Goal: Entertainment & Leisure: Consume media (video, audio)

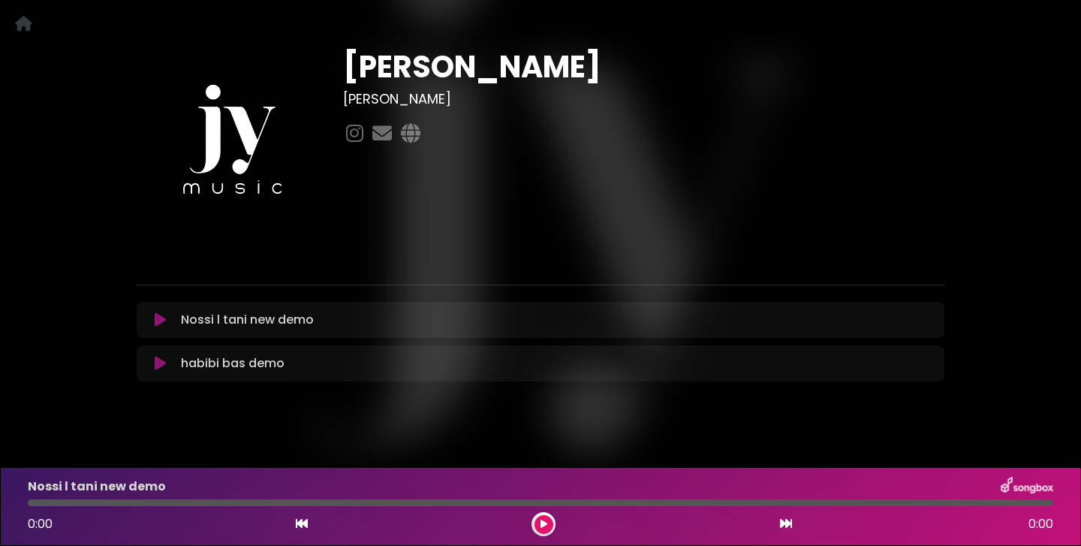
scroll to position [57, 0]
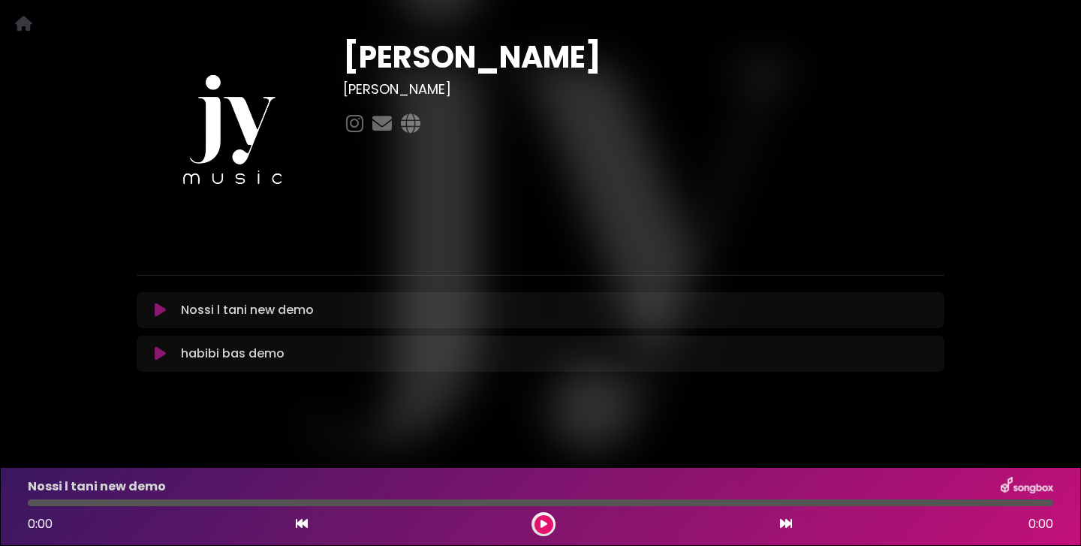
click at [161, 309] on icon at bounding box center [160, 310] width 11 height 15
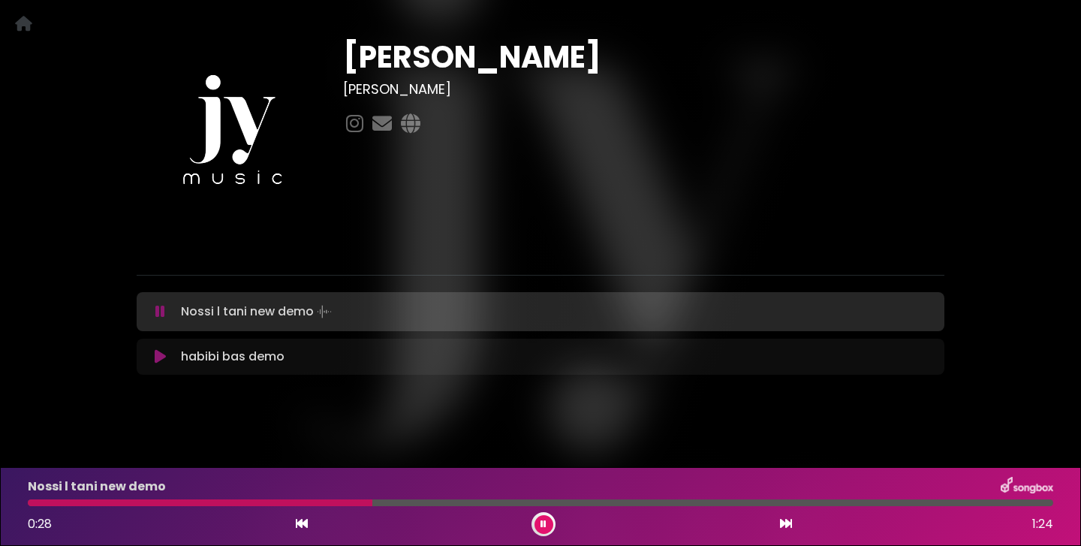
click at [159, 357] on icon at bounding box center [160, 356] width 11 height 15
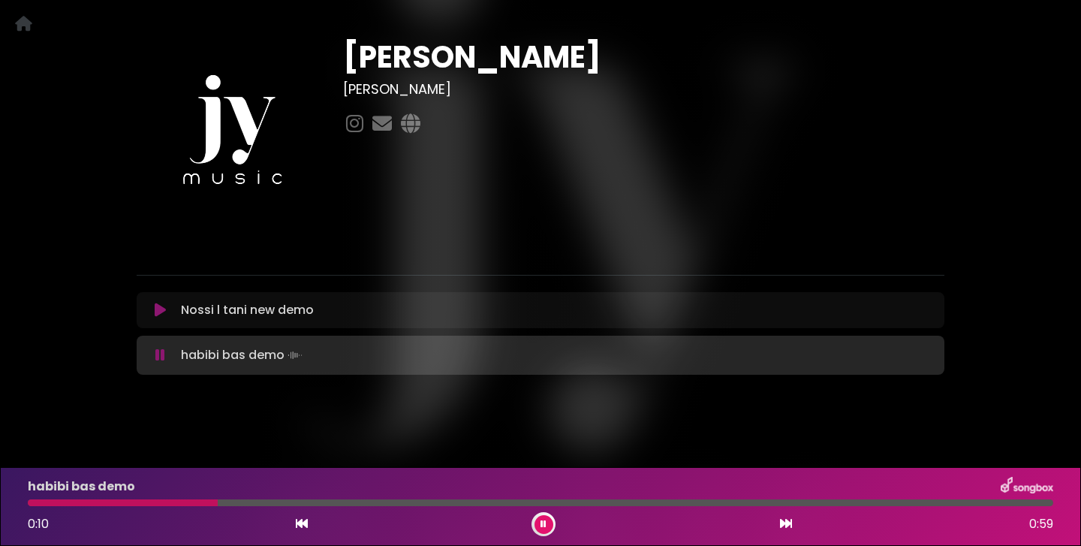
click at [251, 499] on div at bounding box center [540, 502] width 1025 height 7
click at [366, 501] on div at bounding box center [540, 502] width 1025 height 7
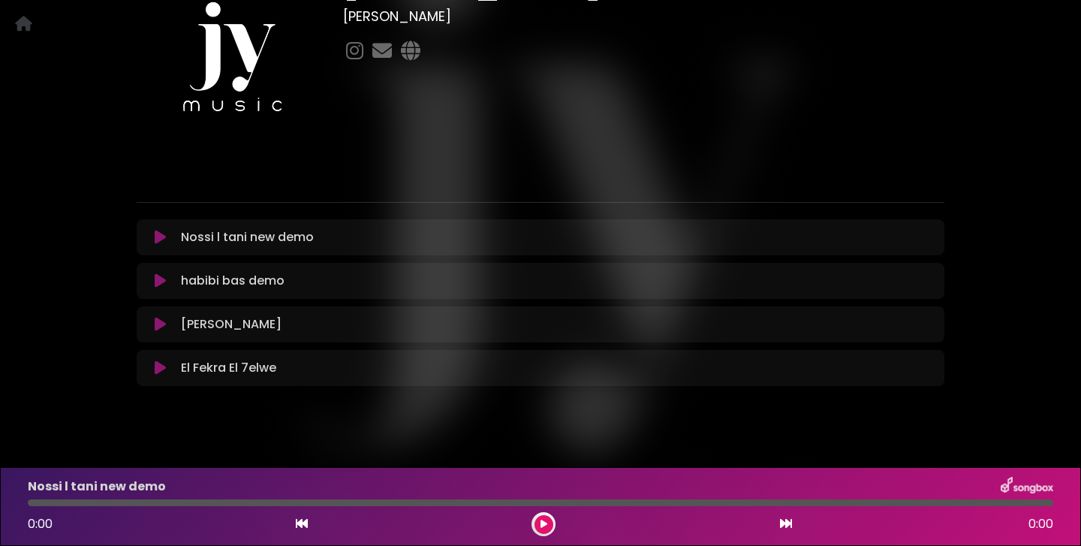
scroll to position [134, 0]
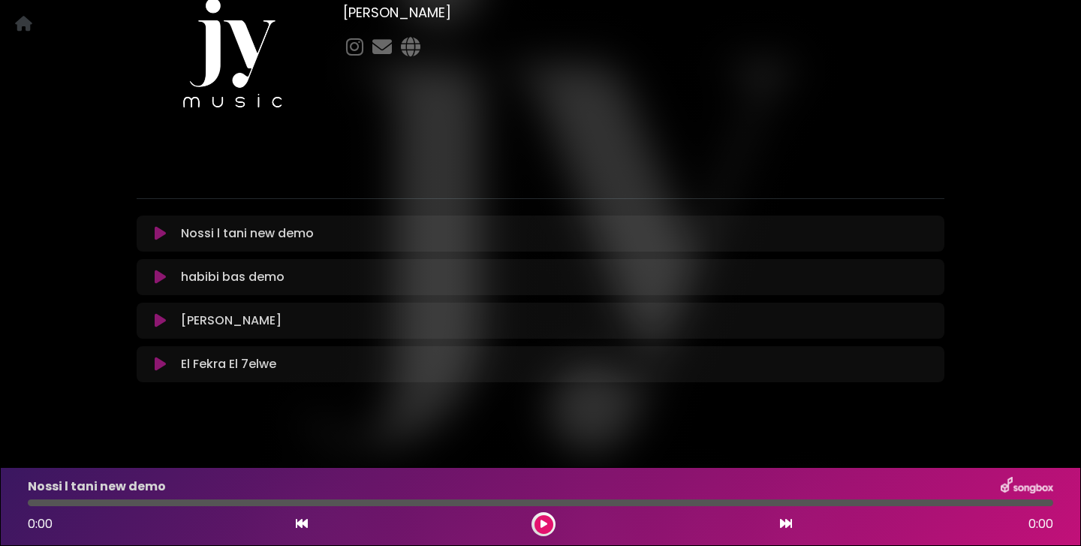
click at [158, 363] on icon at bounding box center [160, 364] width 11 height 15
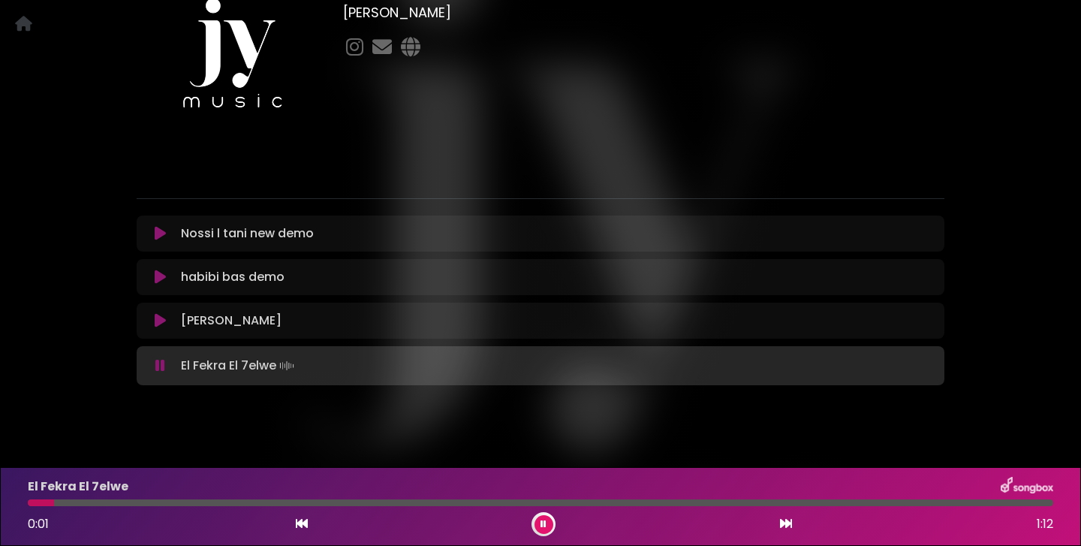
click at [153, 499] on div at bounding box center [540, 502] width 1025 height 7
click at [519, 503] on div at bounding box center [540, 502] width 1025 height 7
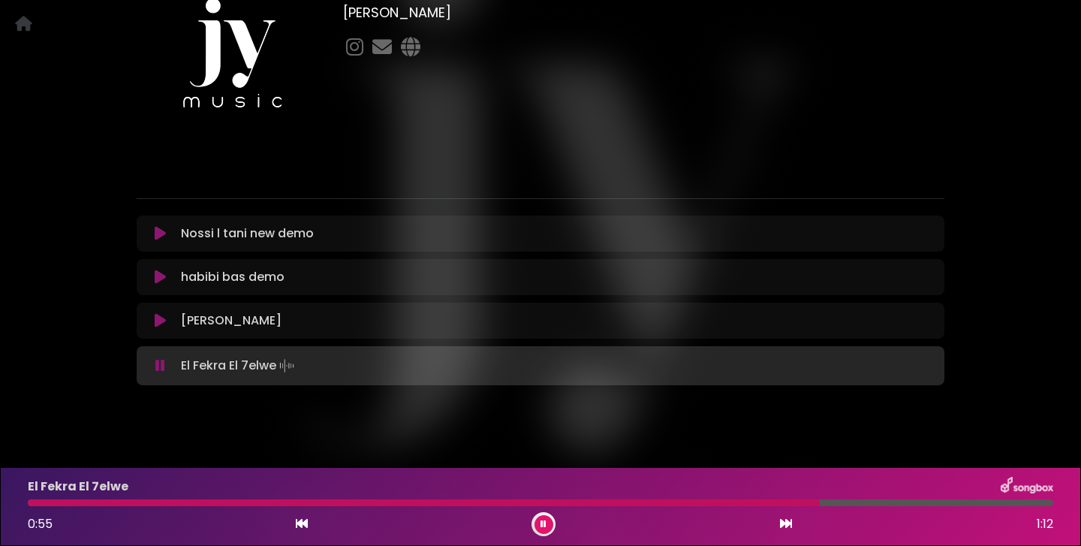
click at [162, 272] on icon at bounding box center [160, 277] width 11 height 15
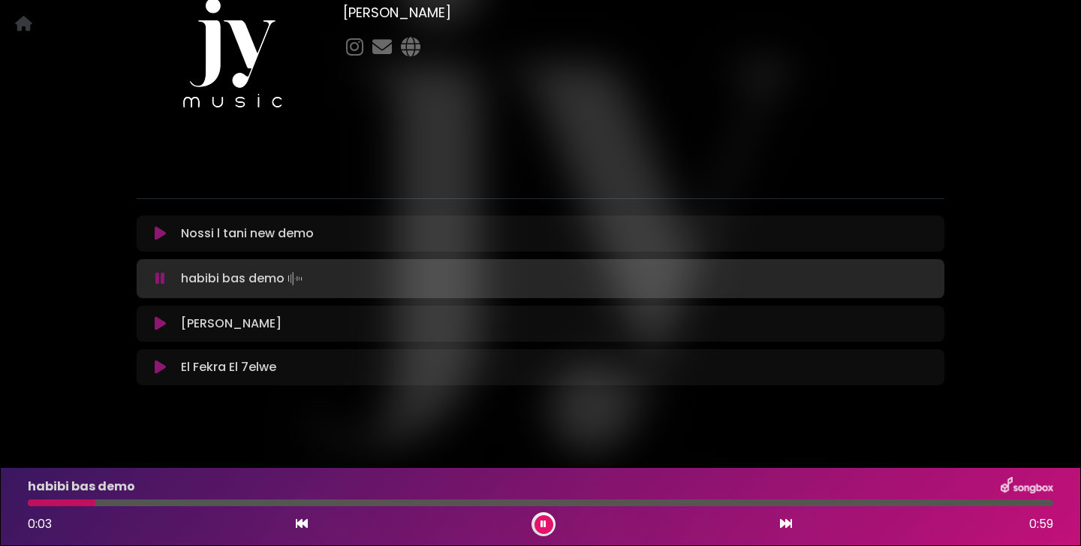
click at [163, 325] on icon at bounding box center [160, 323] width 11 height 15
